Goal: Navigation & Orientation: Find specific page/section

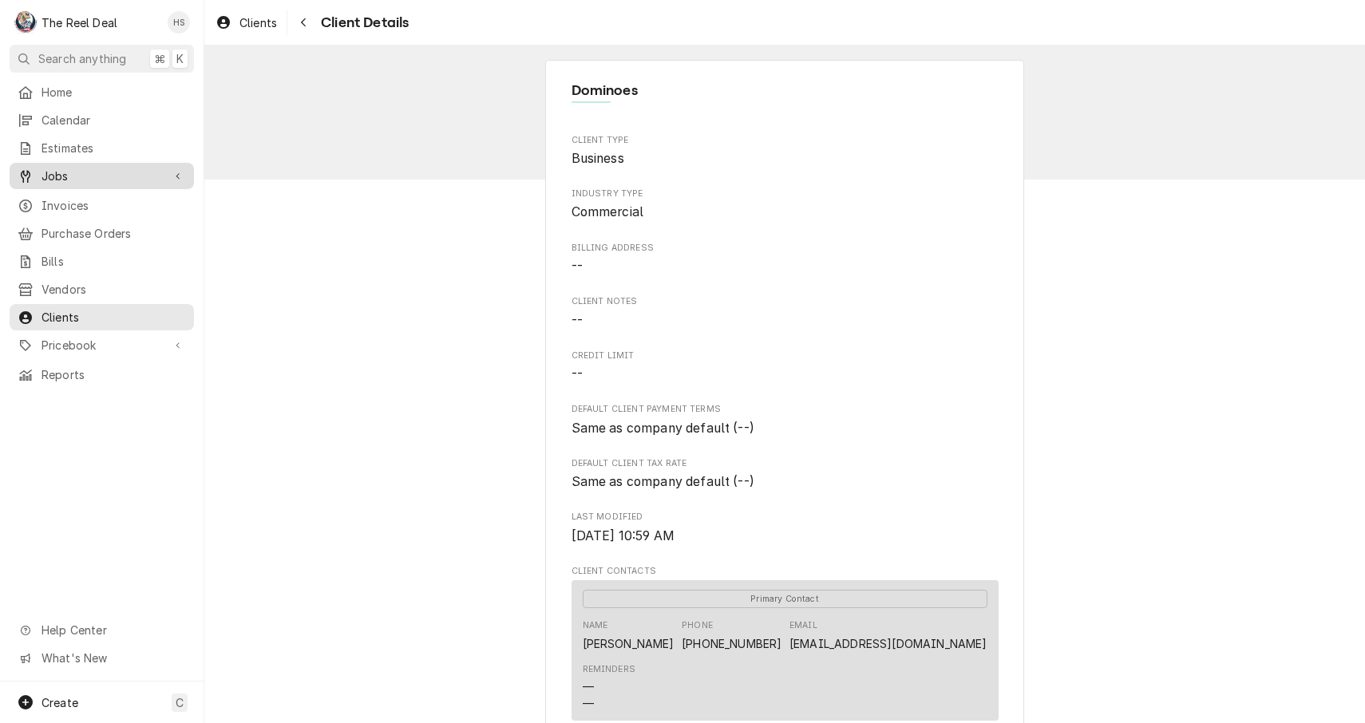
click at [85, 168] on span "Jobs" at bounding box center [102, 176] width 121 height 17
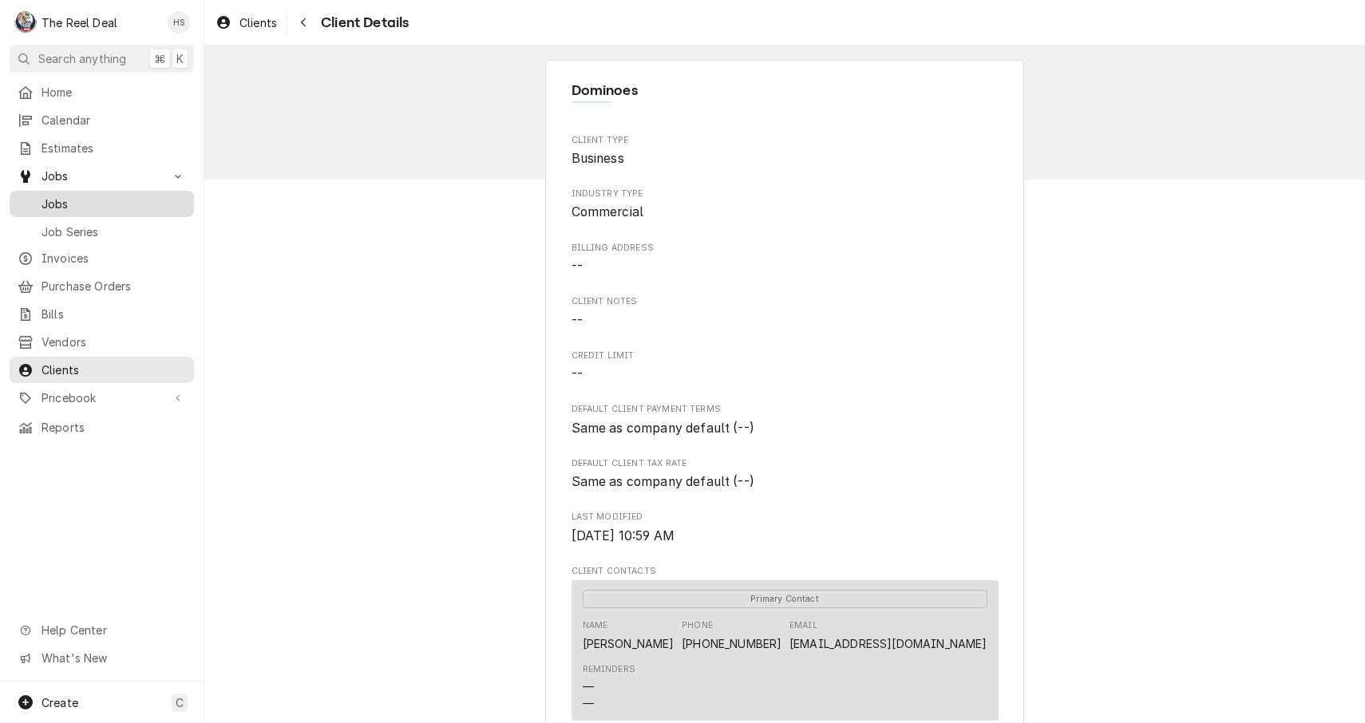
click at [96, 196] on span "Jobs" at bounding box center [114, 204] width 144 height 17
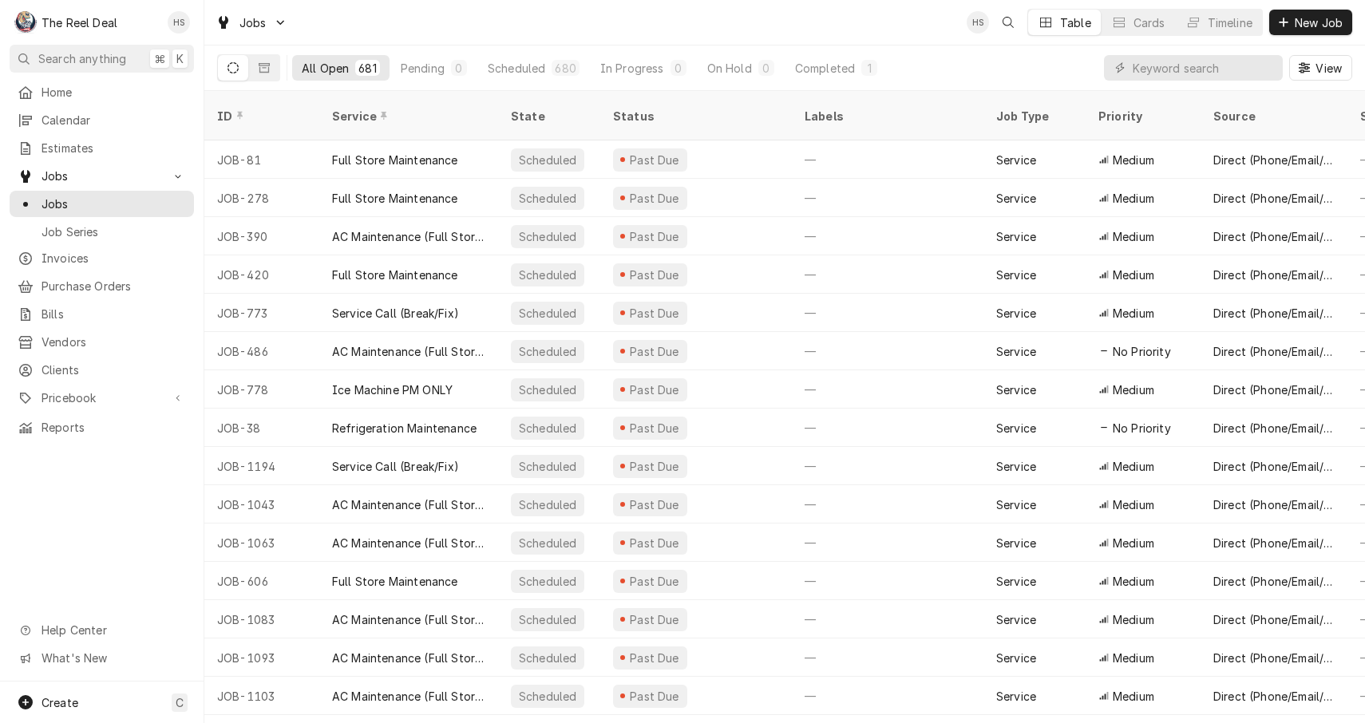
click at [1216, 88] on div "View" at bounding box center [1228, 68] width 248 height 45
click at [1214, 75] on input "Dynamic Content Wrapper" at bounding box center [1204, 68] width 142 height 26
click at [81, 251] on span "Invoices" at bounding box center [114, 258] width 144 height 17
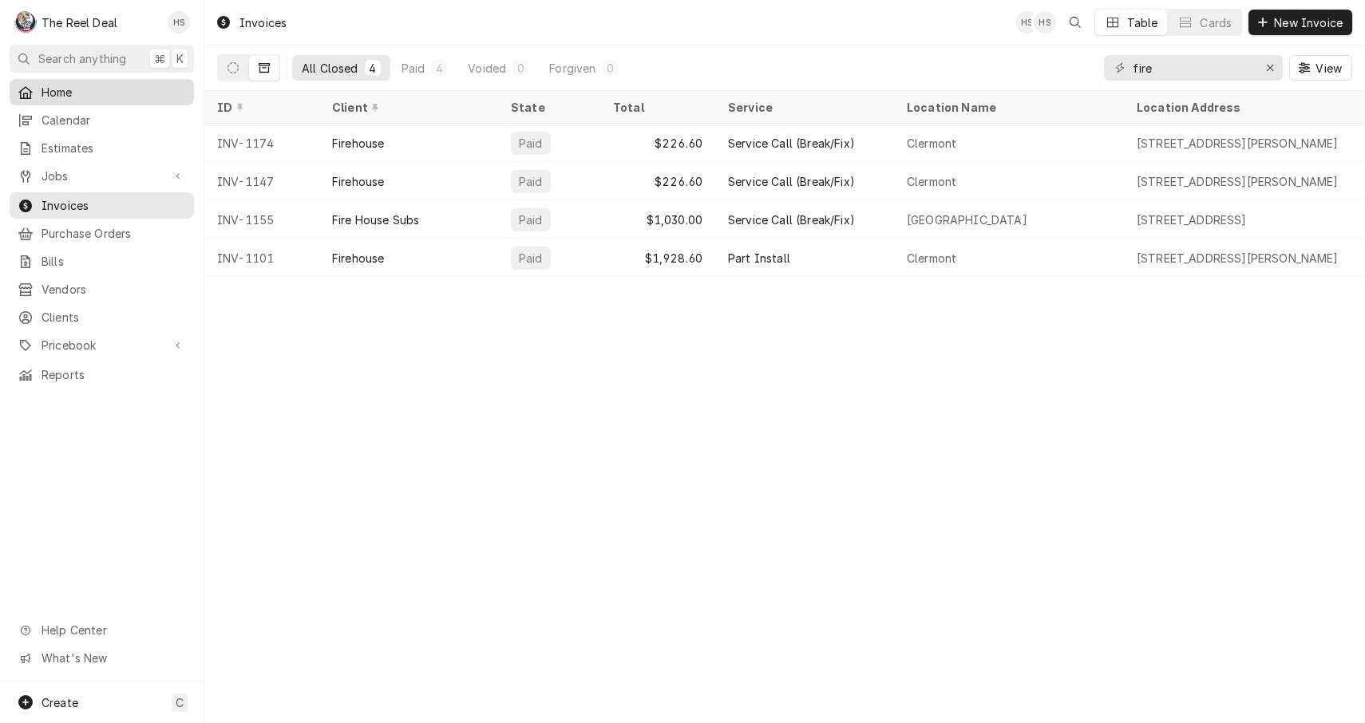
click at [59, 98] on div "Home" at bounding box center [102, 92] width 178 height 20
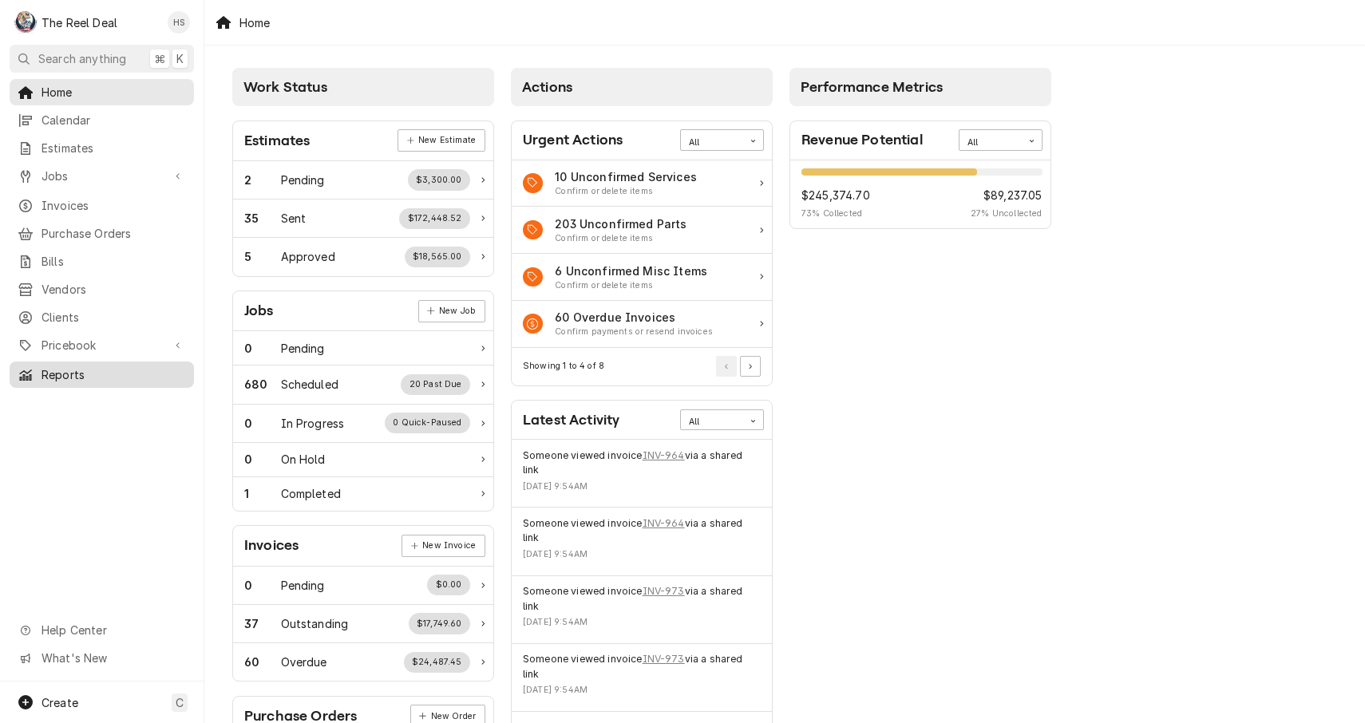
click at [97, 366] on span "Reports" at bounding box center [114, 374] width 144 height 17
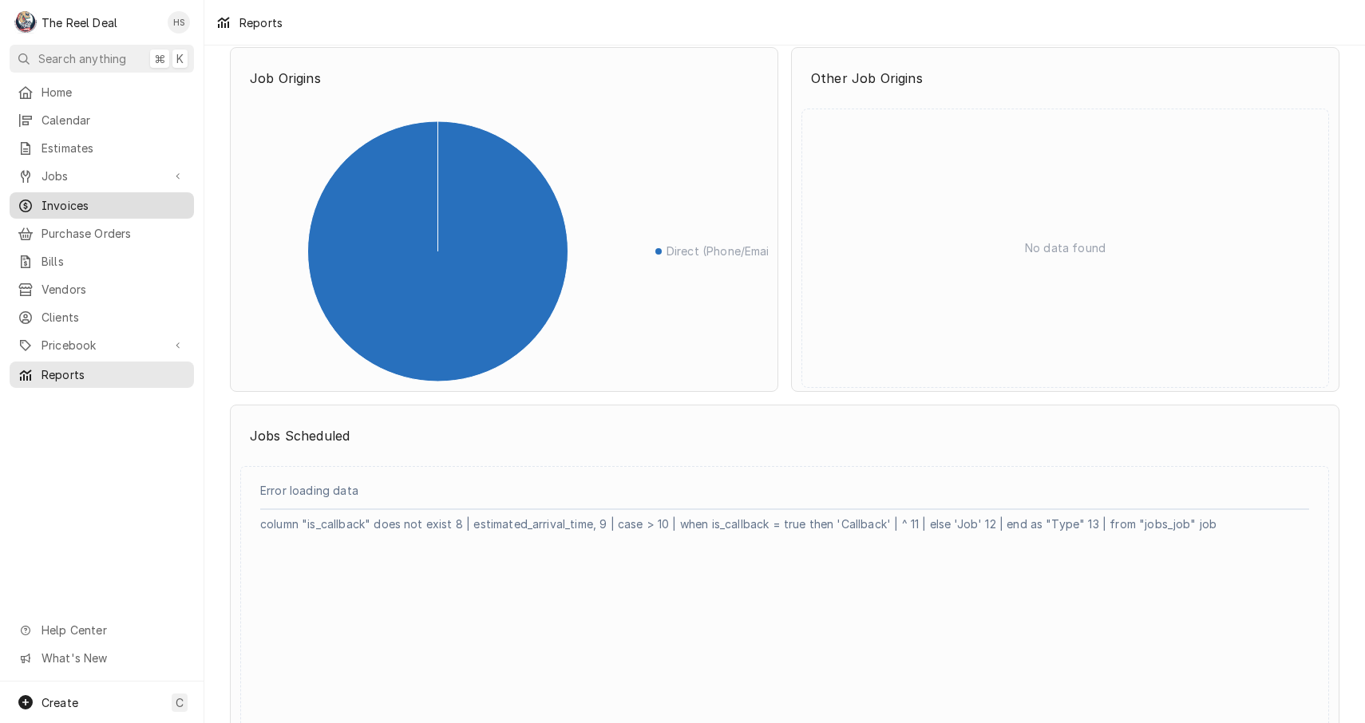
click at [97, 199] on span "Invoices" at bounding box center [114, 205] width 144 height 17
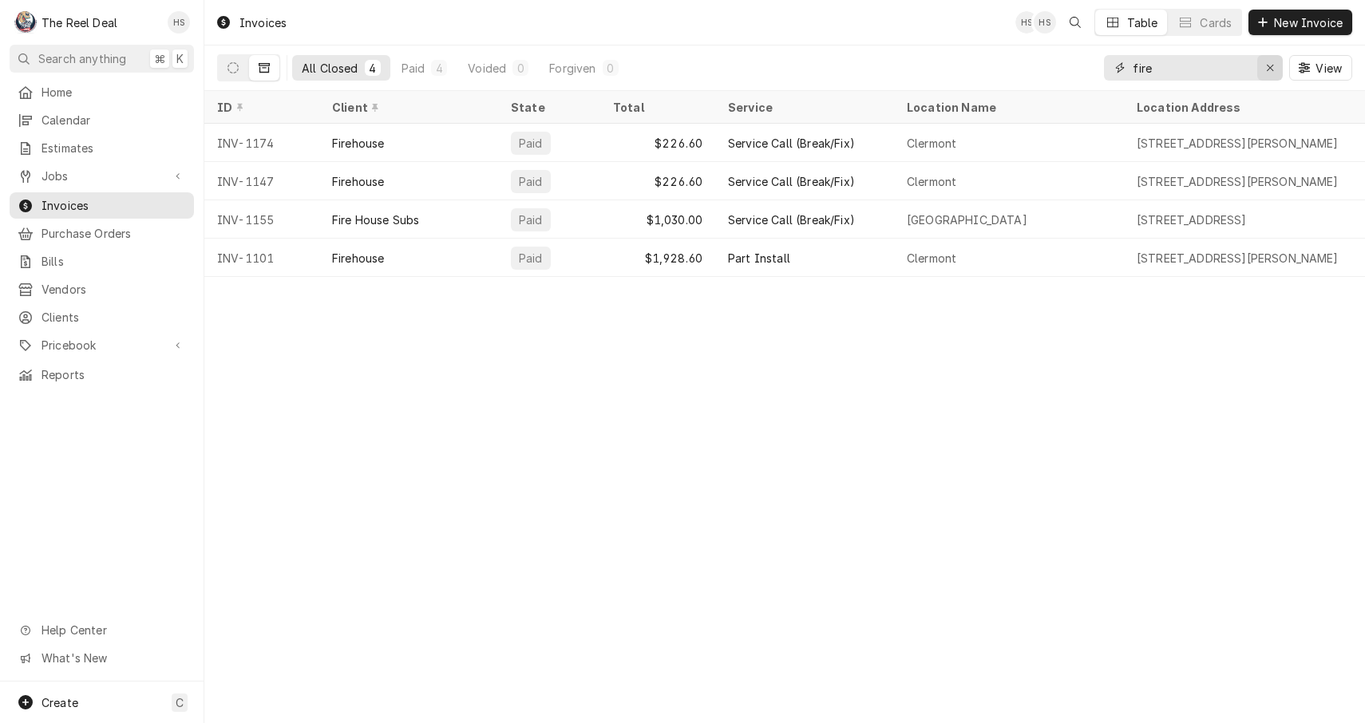
click at [1268, 68] on icon "Erase input" at bounding box center [1270, 67] width 9 height 11
